Goal: Task Accomplishment & Management: Use online tool/utility

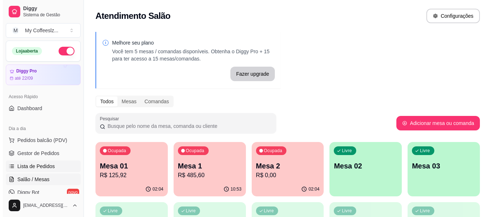
scroll to position [72, 0]
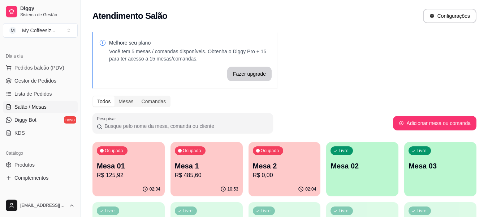
click at [38, 106] on span "Salão / Mesas" at bounding box center [30, 106] width 32 height 7
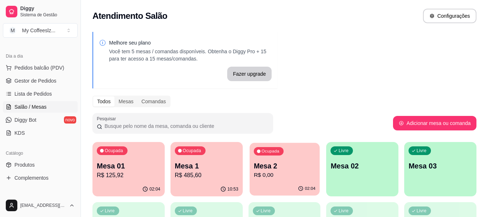
click at [277, 158] on div "Ocupada Mesa 2 R$ 0,00" at bounding box center [285, 161] width 70 height 39
click at [283, 168] on p "Mesa 2" at bounding box center [285, 165] width 64 height 10
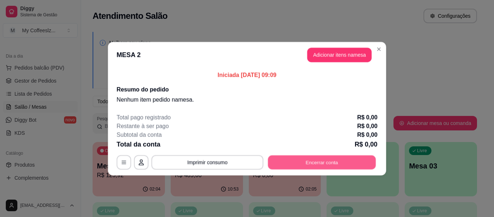
click at [283, 168] on button "Encerrar conta" at bounding box center [322, 162] width 108 height 14
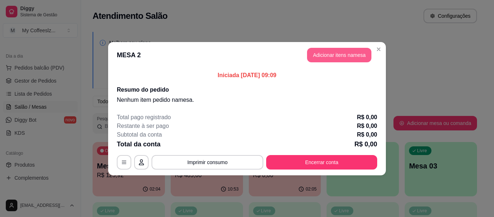
click at [335, 52] on button "Adicionar itens na mesa" at bounding box center [339, 55] width 64 height 14
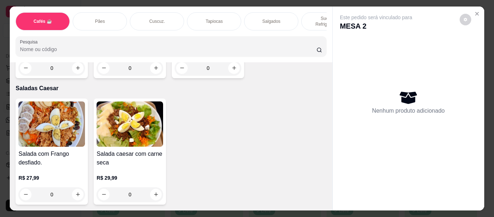
scroll to position [4229, 0]
type input "1"
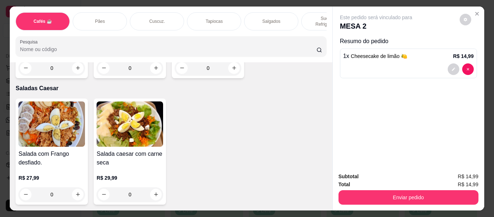
scroll to position [4301, 0]
type input "1"
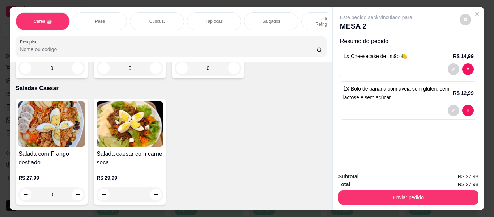
scroll to position [4084, 0]
type input "1"
